Goal: Task Accomplishment & Management: Use online tool/utility

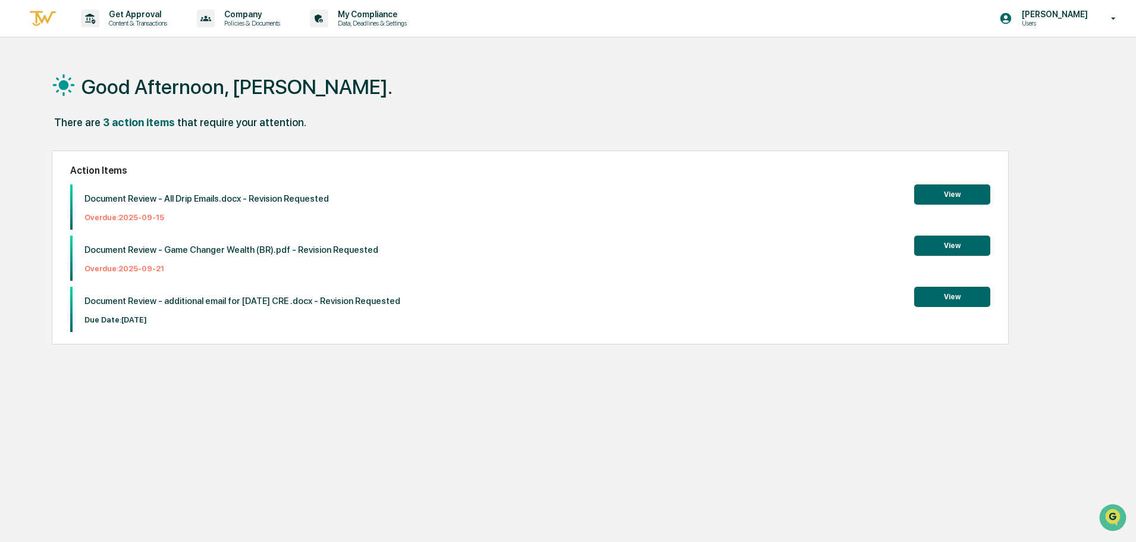
click at [988, 243] on button "View" at bounding box center [952, 245] width 76 height 20
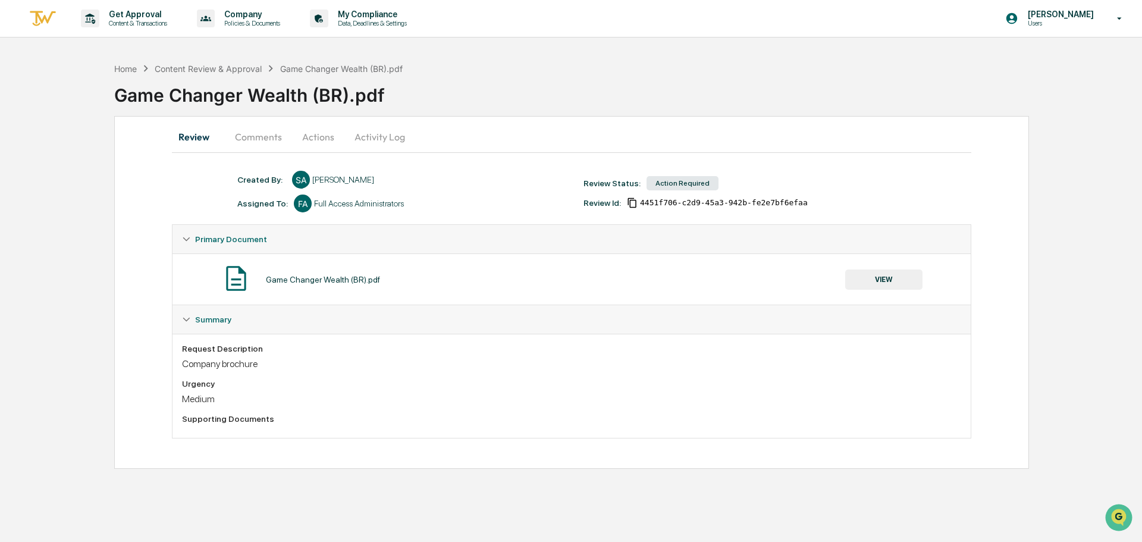
click at [271, 142] on button "Comments" at bounding box center [258, 137] width 66 height 29
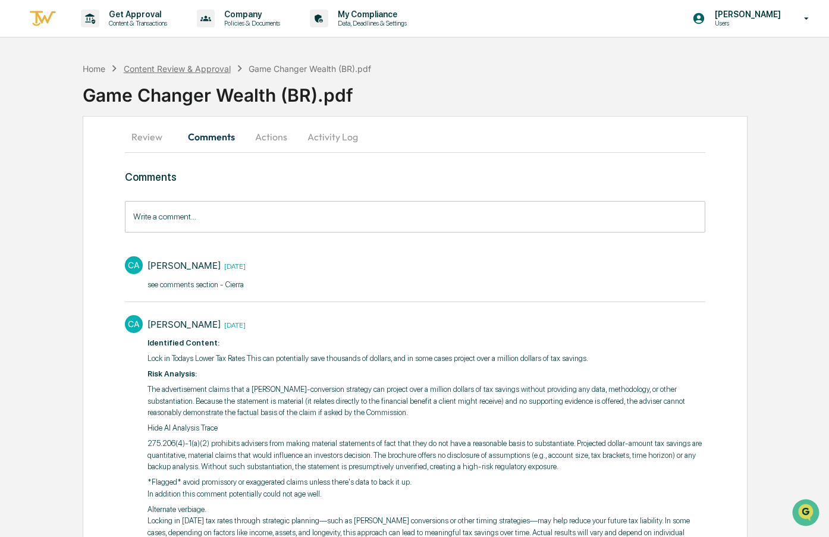
click at [152, 65] on div "Content Review & Approval" at bounding box center [177, 69] width 107 height 10
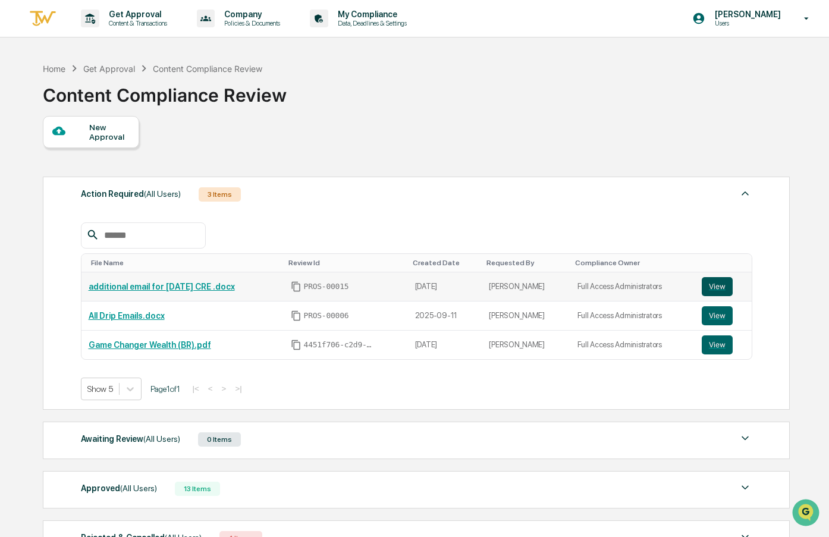
click at [714, 291] on button "View" at bounding box center [717, 286] width 31 height 19
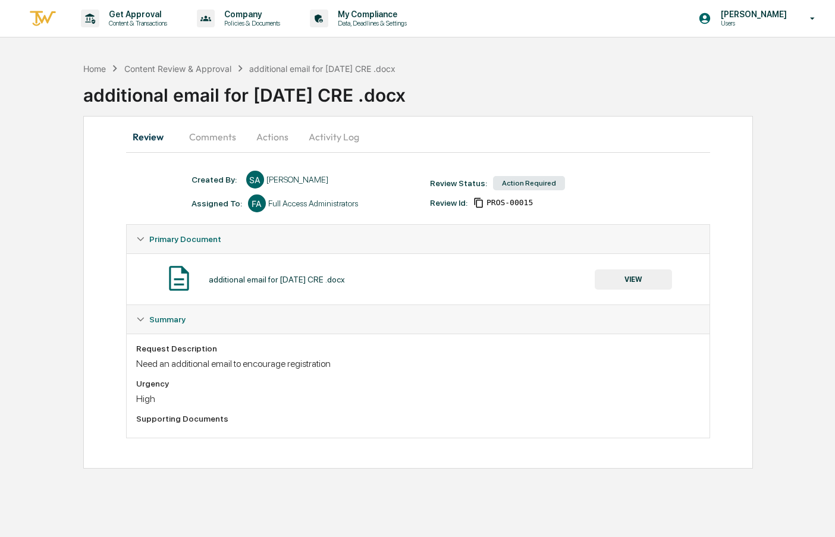
click at [203, 133] on button "Comments" at bounding box center [213, 137] width 66 height 29
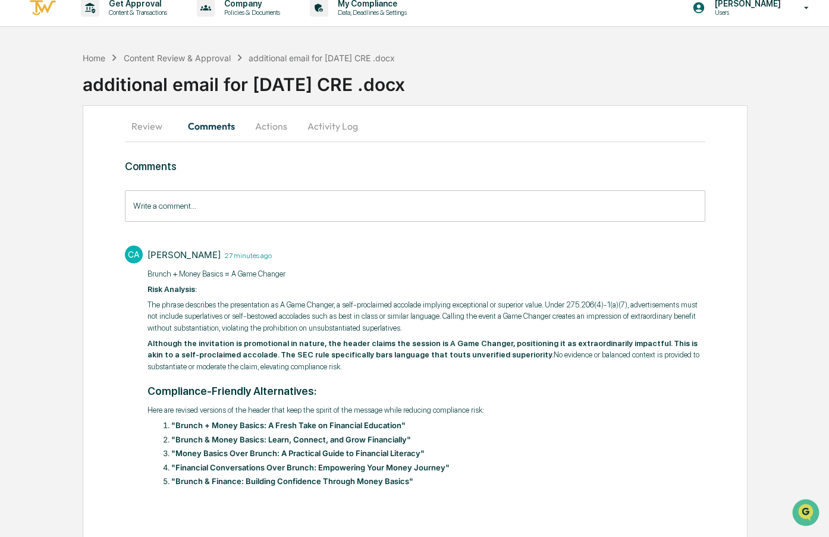
scroll to position [13, 0]
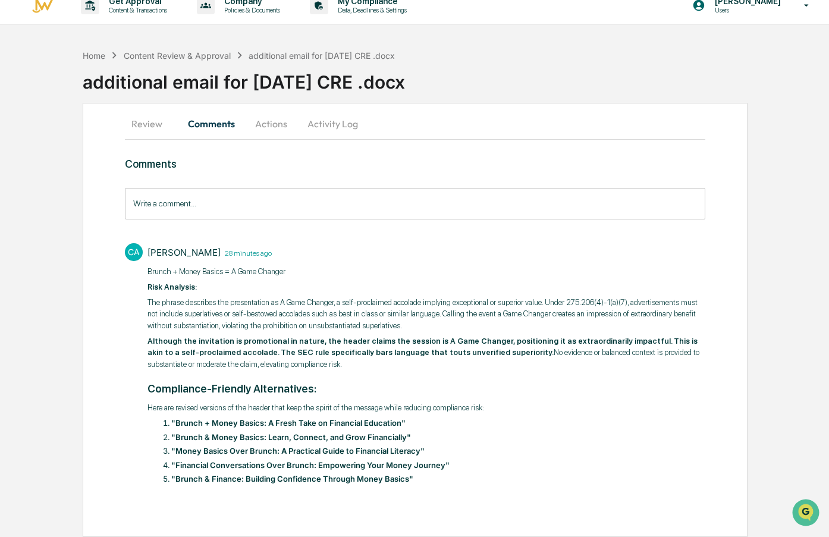
click at [276, 126] on button "Actions" at bounding box center [271, 123] width 54 height 29
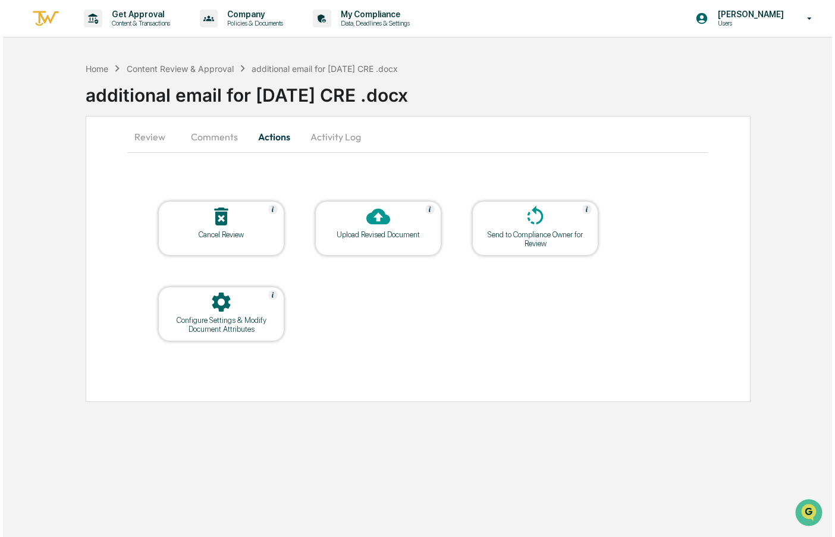
scroll to position [0, 0]
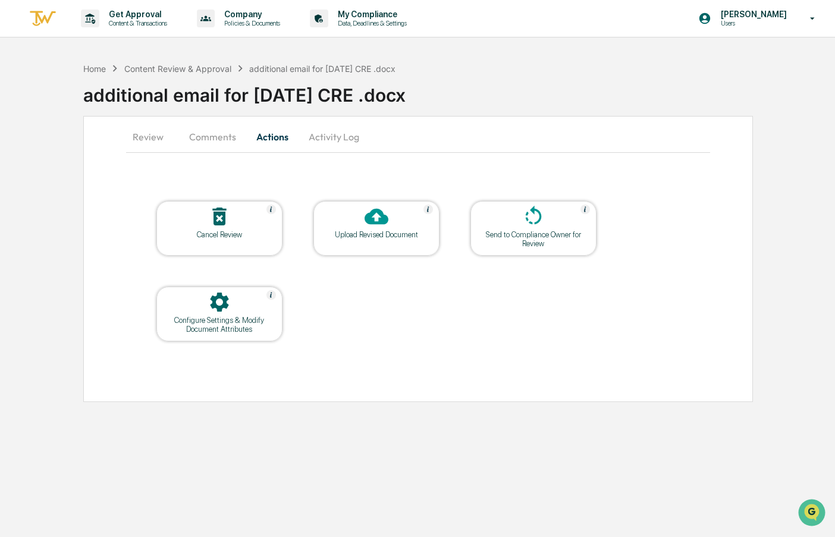
click at [353, 229] on div at bounding box center [376, 218] width 119 height 26
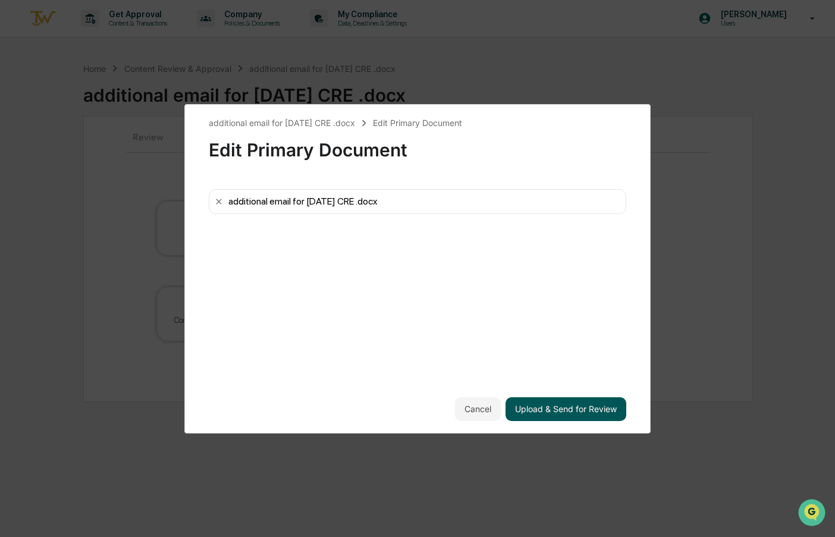
click at [574, 410] on button "Upload & Send for Review" at bounding box center [565, 409] width 121 height 24
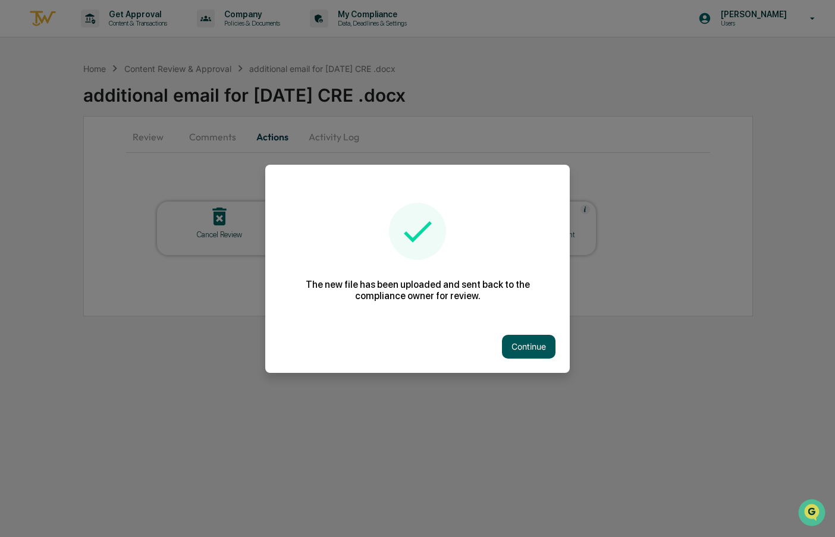
click at [528, 343] on button "Continue" at bounding box center [529, 347] width 54 height 24
